Goal: Task Accomplishment & Management: Manage account settings

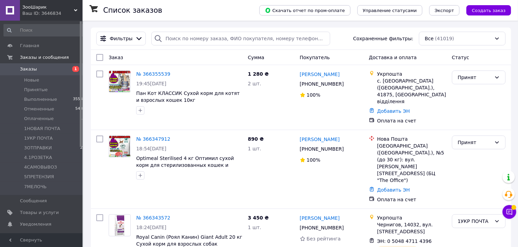
click at [30, 71] on span "Заказы" at bounding box center [28, 69] width 17 height 6
click at [39, 225] on span "Уведомления" at bounding box center [35, 224] width 31 height 6
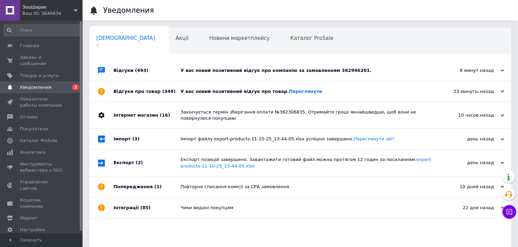
click at [324, 89] on div "У вас новий позитивний відгук про товар. [GEOGRAPHIC_DATA]" at bounding box center [308, 91] width 255 height 6
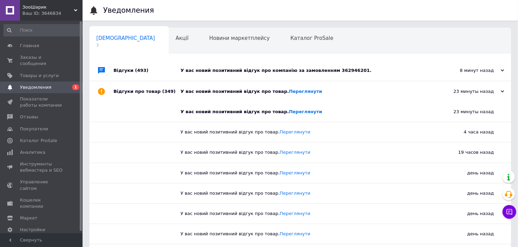
click at [377, 70] on div "У вас новий позитивний відгук про компанію за замовленням 362946201." at bounding box center [308, 70] width 255 height 6
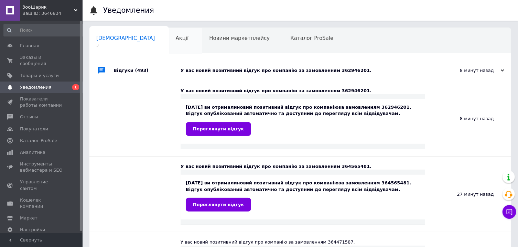
click at [169, 43] on div "Акції 0" at bounding box center [186, 41] width 34 height 26
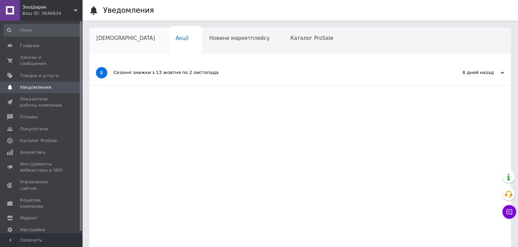
click at [107, 44] on div "[DEMOGRAPHIC_DATA]" at bounding box center [128, 41] width 79 height 26
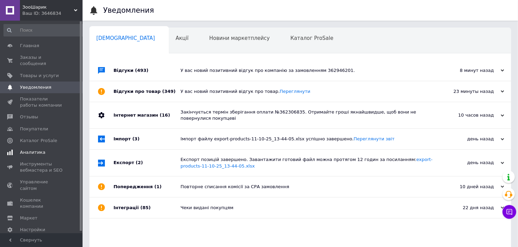
click at [30, 149] on span "Аналитика" at bounding box center [32, 152] width 25 height 6
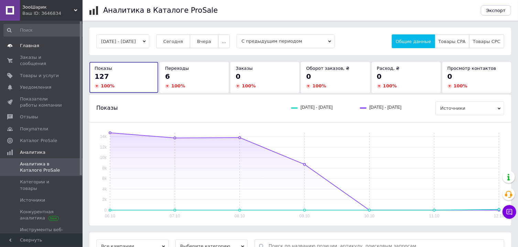
click at [30, 48] on span "Главная" at bounding box center [29, 46] width 19 height 6
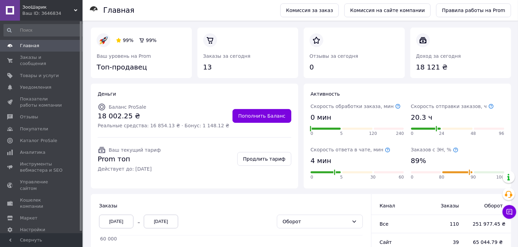
scroll to position [135, 0]
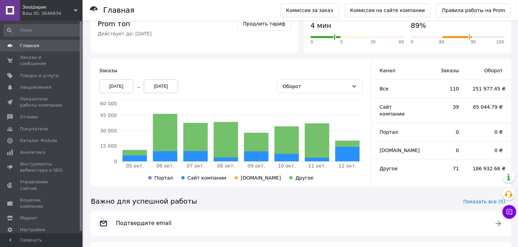
click at [118, 86] on div "[DATE]" at bounding box center [116, 86] width 34 height 14
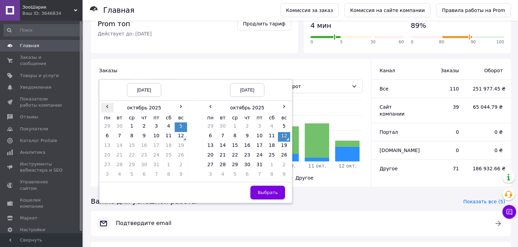
click at [108, 109] on span "‹" at bounding box center [107, 106] width 12 height 7
click at [108, 134] on td "1" at bounding box center [107, 137] width 12 height 10
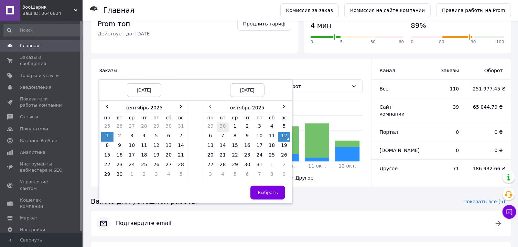
click at [223, 128] on td "30" at bounding box center [223, 127] width 12 height 10
click at [263, 195] on span "Выбрать" at bounding box center [268, 192] width 20 height 5
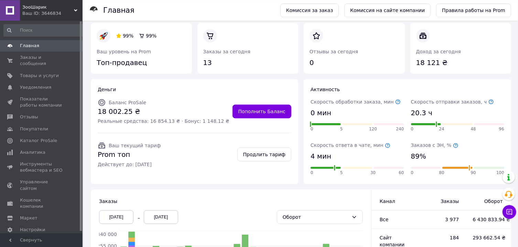
scroll to position [0, 0]
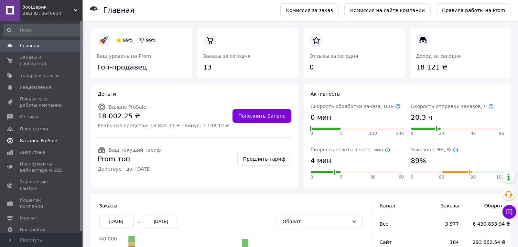
click at [36, 138] on span "Каталог ProSale" at bounding box center [38, 141] width 37 height 6
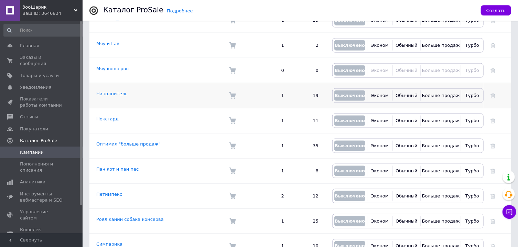
scroll to position [434, 0]
